Goal: Information Seeking & Learning: Learn about a topic

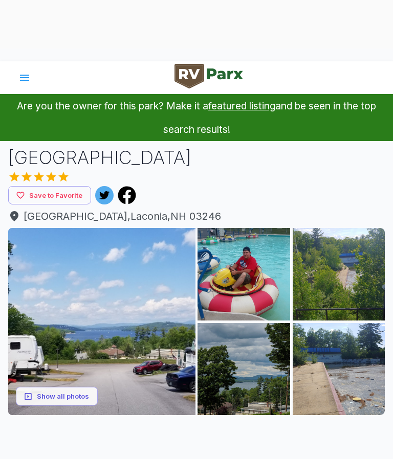
click at [56, 396] on button "Show all photos" at bounding box center [57, 396] width 82 height 19
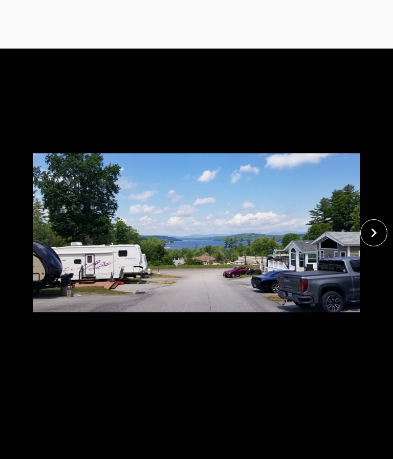
click at [373, 234] on icon "close" at bounding box center [374, 233] width 18 height 18
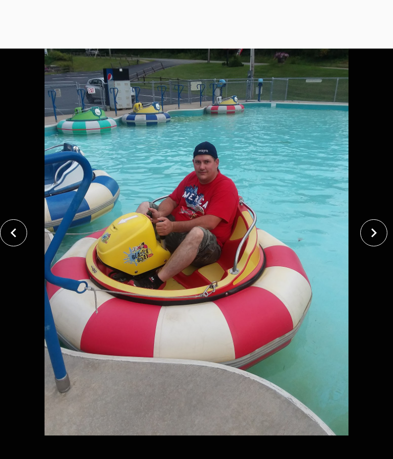
click at [371, 233] on icon "close" at bounding box center [374, 233] width 18 height 18
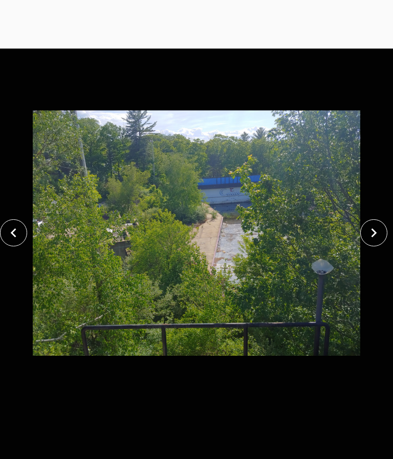
click at [371, 235] on icon "close" at bounding box center [374, 233] width 18 height 18
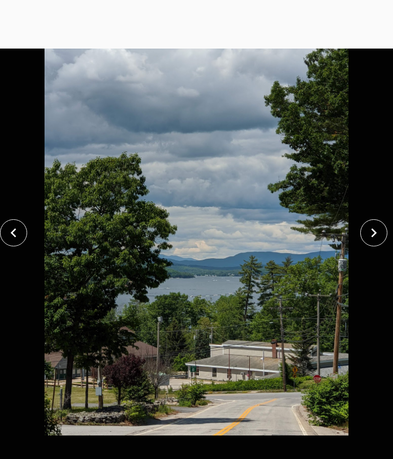
click at [376, 237] on icon "close" at bounding box center [374, 233] width 18 height 18
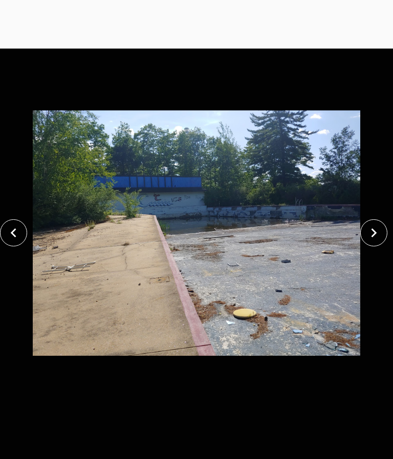
click at [370, 234] on icon "close" at bounding box center [374, 233] width 18 height 18
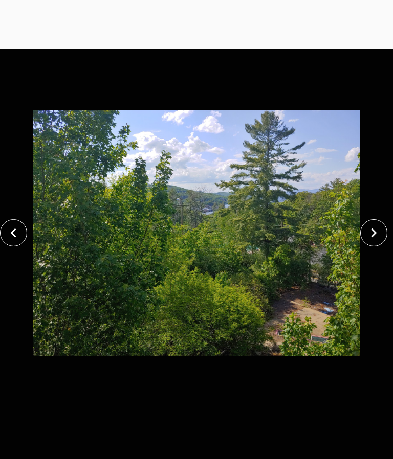
click at [369, 238] on icon "close" at bounding box center [374, 233] width 18 height 18
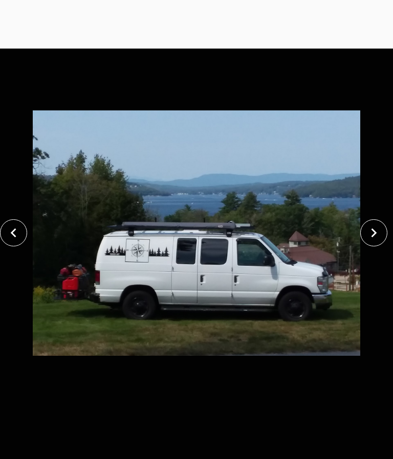
click at [373, 235] on icon "close" at bounding box center [374, 233] width 6 height 9
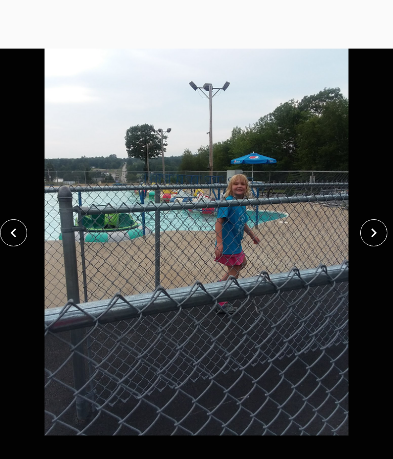
click at [375, 235] on icon "close" at bounding box center [374, 233] width 18 height 18
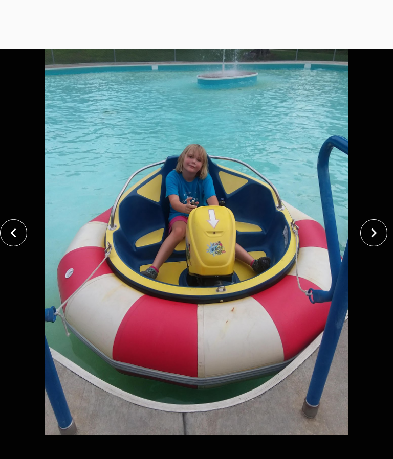
click at [373, 229] on icon "close" at bounding box center [374, 233] width 18 height 18
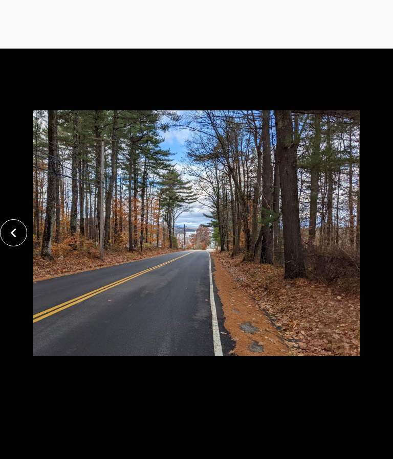
click at [19, 233] on icon "close" at bounding box center [14, 233] width 18 height 18
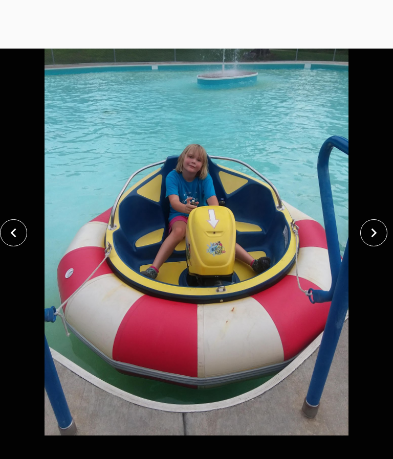
click at [23, 236] on button "close" at bounding box center [13, 232] width 27 height 27
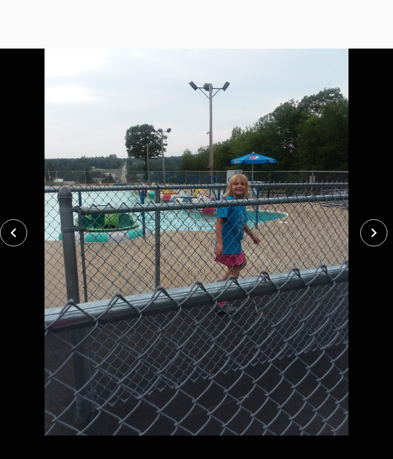
click at [24, 236] on button "close" at bounding box center [13, 232] width 27 height 27
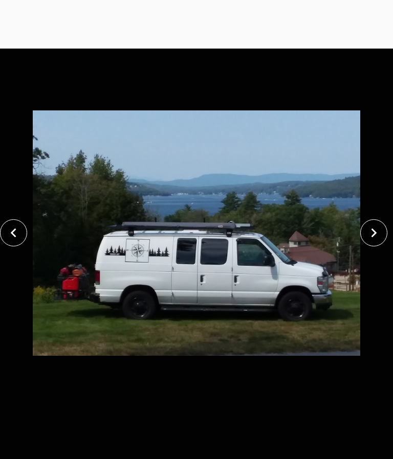
click at [25, 236] on button "close" at bounding box center [13, 232] width 27 height 27
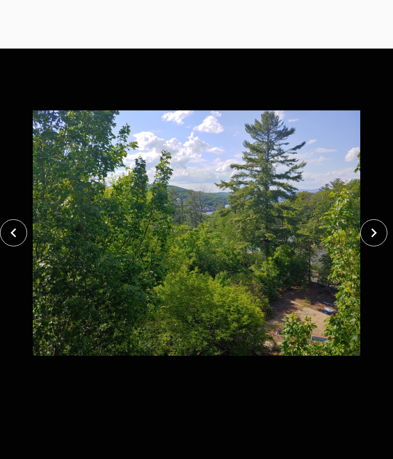
click at [26, 234] on button "close" at bounding box center [13, 232] width 27 height 27
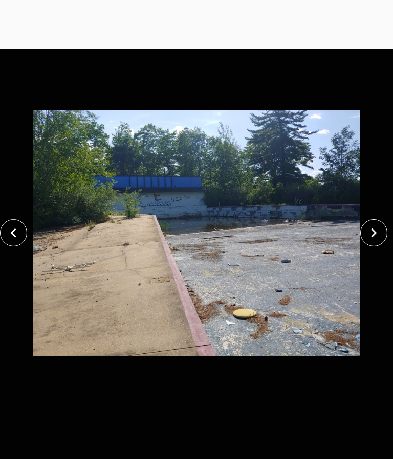
click at [25, 227] on button "close" at bounding box center [13, 232] width 27 height 27
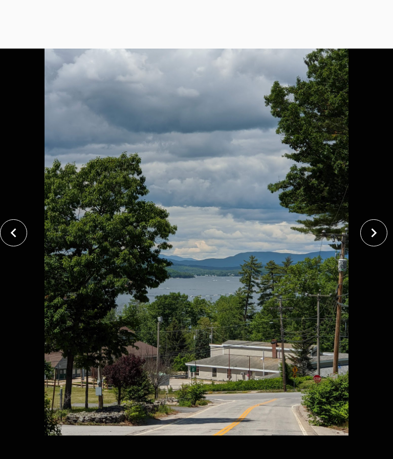
click at [30, 230] on div at bounding box center [16, 232] width 33 height 27
click at [18, 237] on icon "close" at bounding box center [14, 233] width 18 height 18
